Goal: Task Accomplishment & Management: Manage account settings

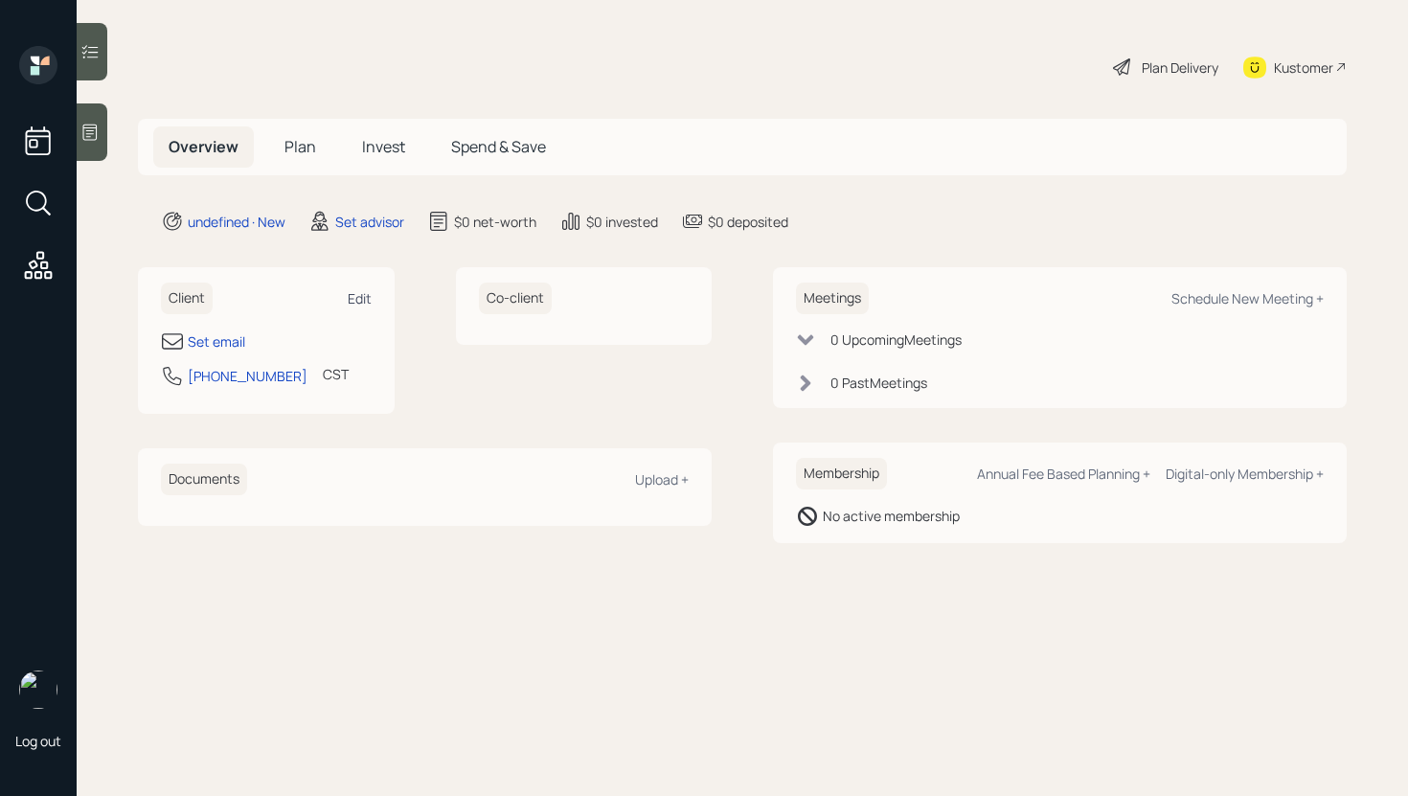
click at [360, 302] on div "Edit" at bounding box center [360, 298] width 24 height 18
select select "America/[GEOGRAPHIC_DATA]"
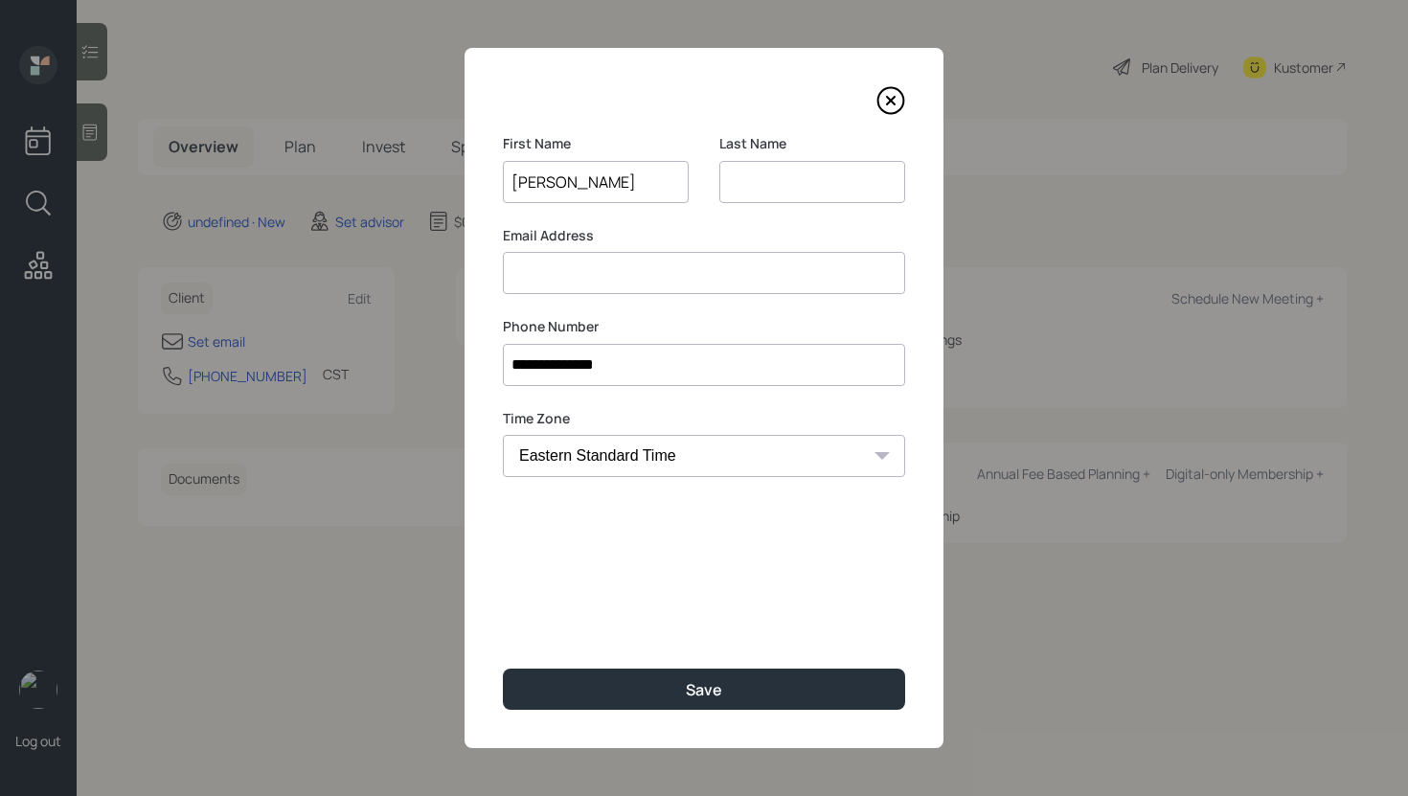
type input "[PERSON_NAME]"
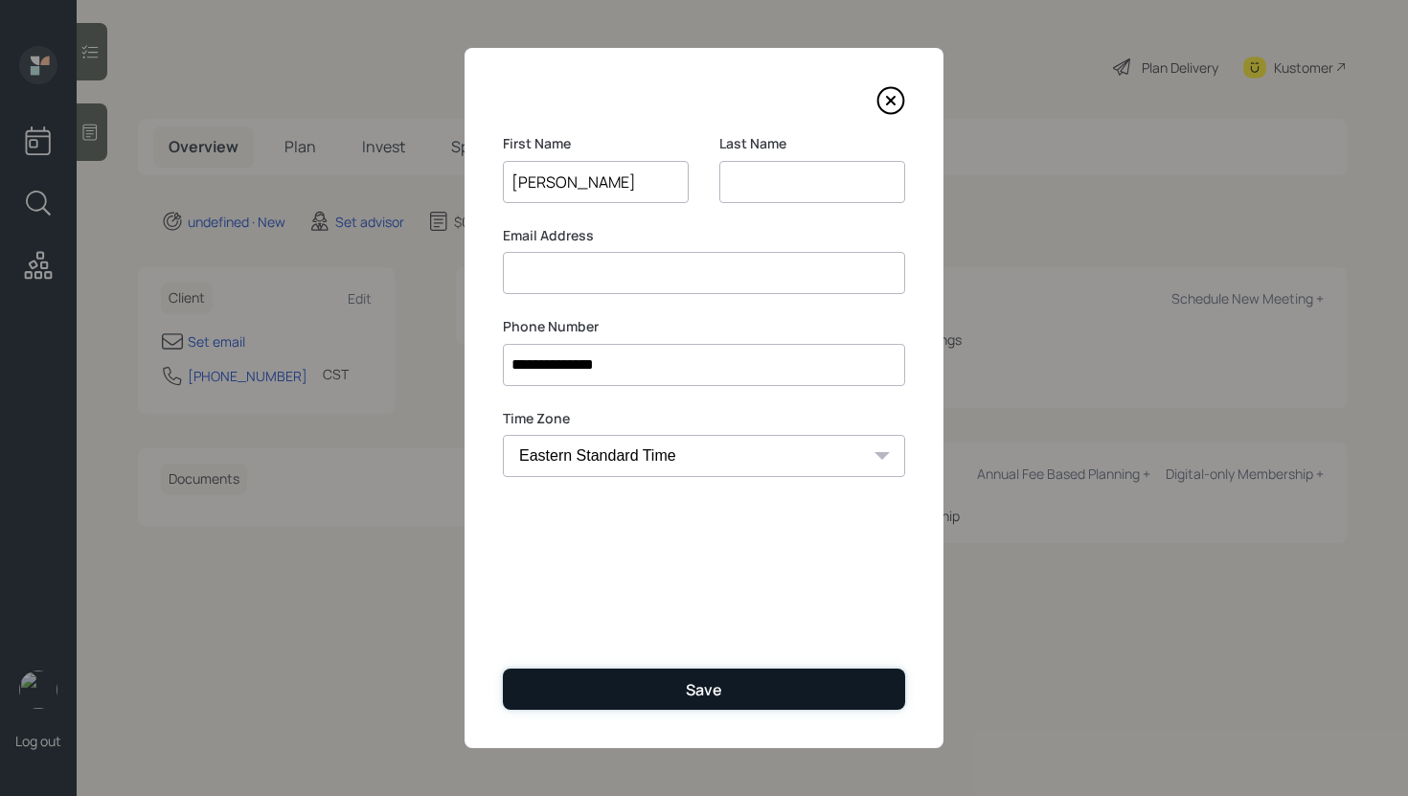
click at [648, 696] on button "Save" at bounding box center [704, 688] width 402 height 41
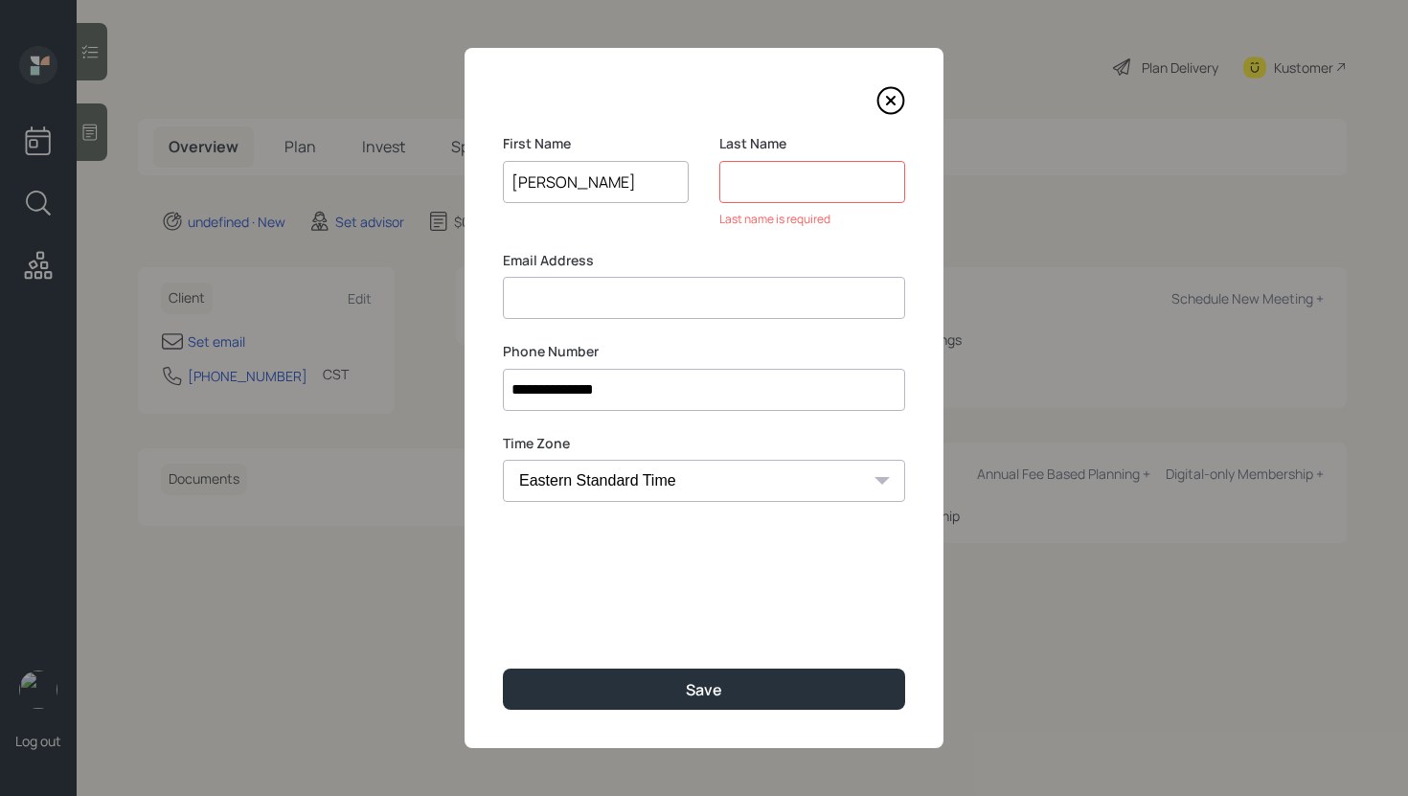
click at [776, 176] on input at bounding box center [812, 182] width 186 height 42
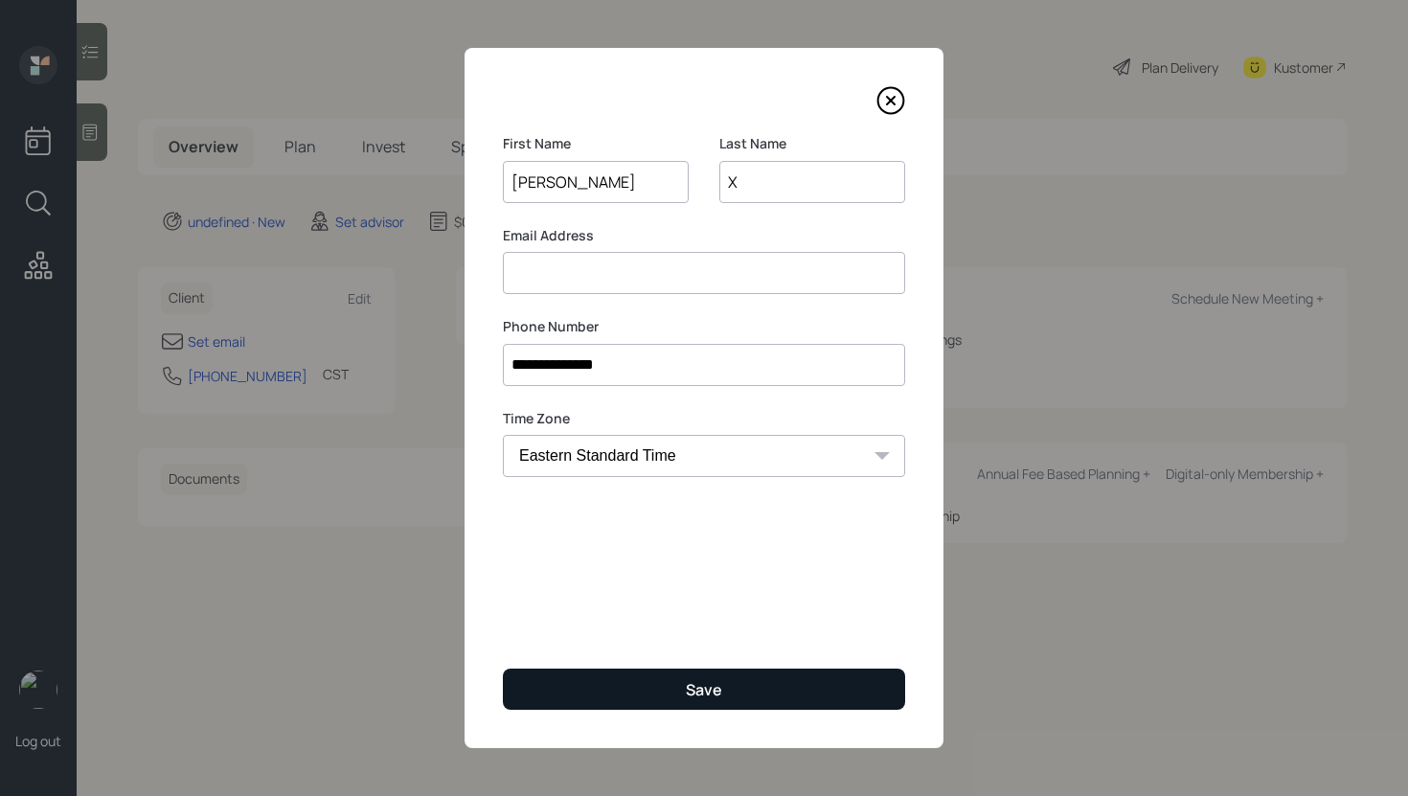
type input "X"
click at [689, 682] on div "Save" at bounding box center [704, 689] width 36 height 21
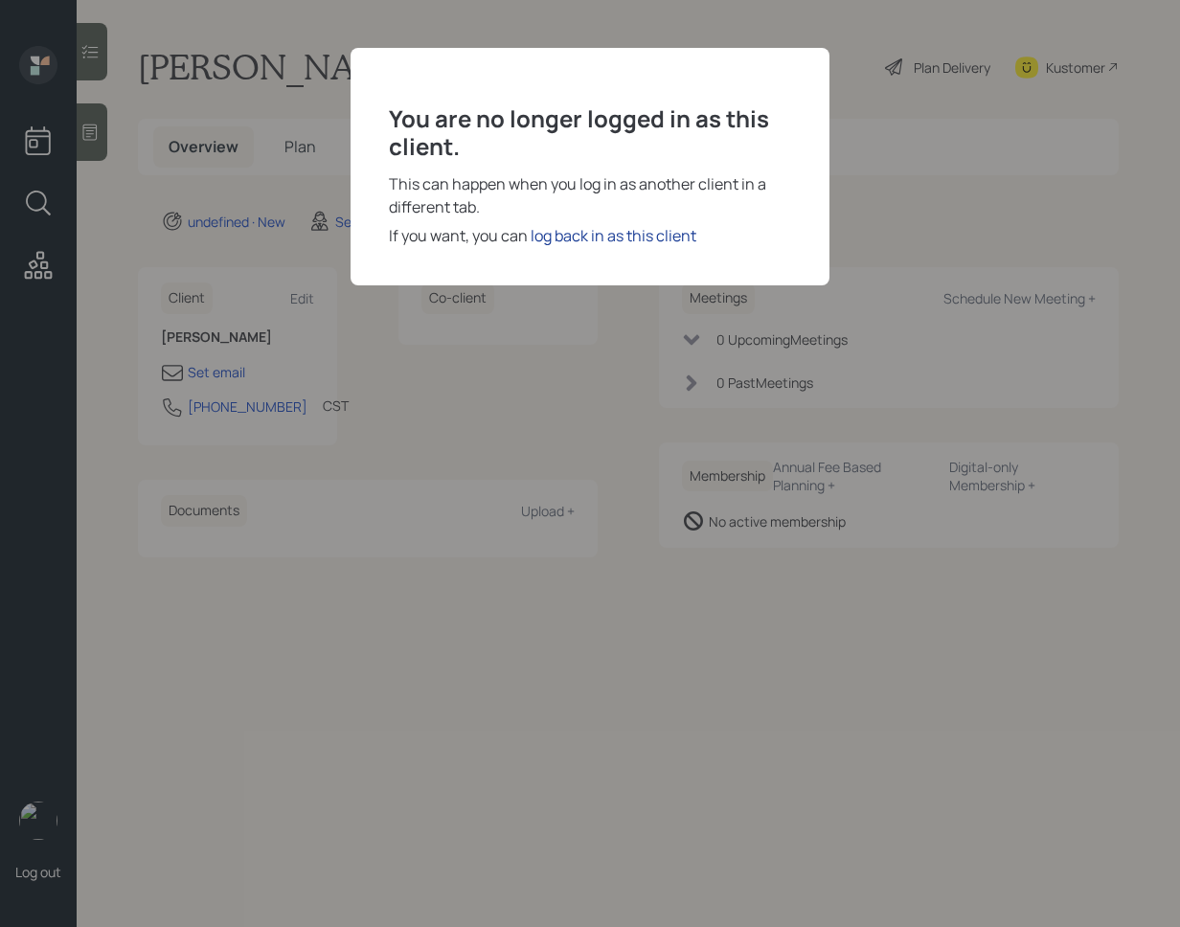
click at [648, 241] on div "log back in as this client" at bounding box center [614, 235] width 166 height 23
